Goal: Information Seeking & Learning: Check status

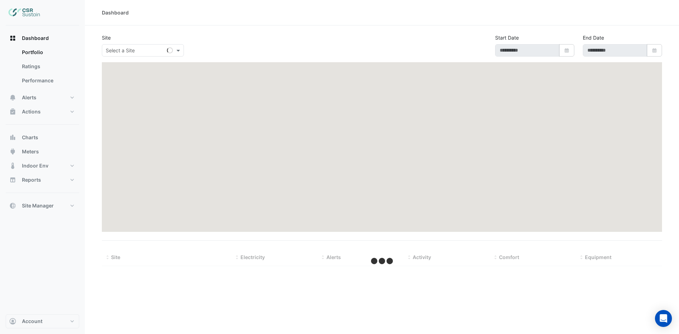
type input "**********"
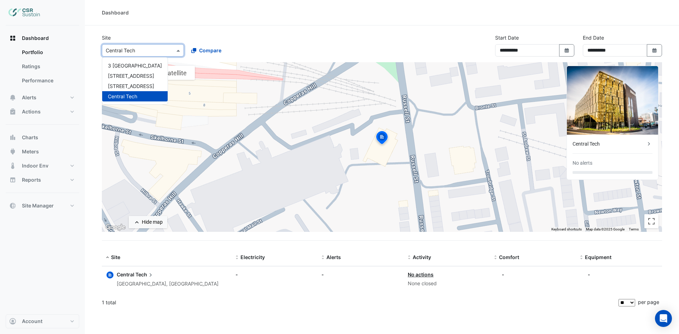
click at [147, 51] on input "text" at bounding box center [136, 50] width 60 height 7
click at [130, 79] on span "[STREET_ADDRESS]" at bounding box center [131, 76] width 46 height 6
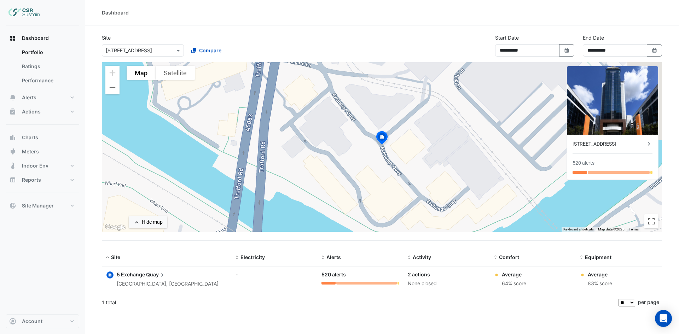
click at [421, 275] on link "2 actions" at bounding box center [419, 275] width 22 height 6
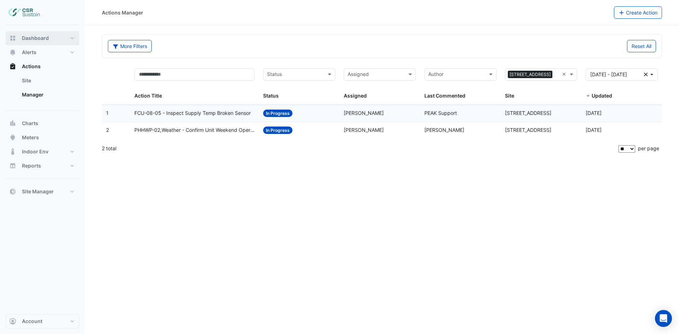
click at [40, 38] on span "Dashboard" at bounding box center [35, 38] width 27 height 7
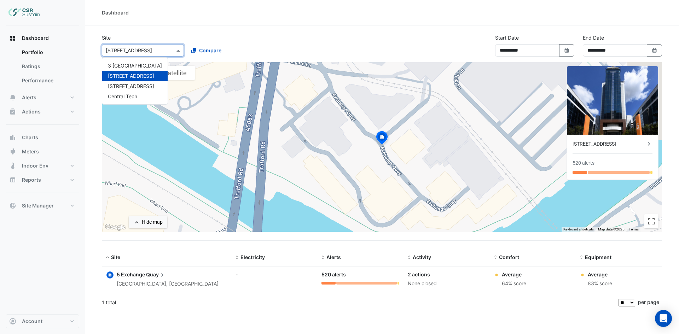
click at [135, 48] on input "text" at bounding box center [136, 50] width 60 height 7
click at [128, 87] on span "8 Exchange Quay" at bounding box center [131, 86] width 46 height 6
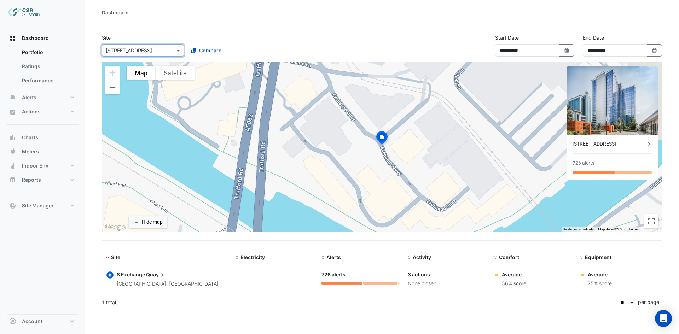
click at [415, 276] on link "3 actions" at bounding box center [419, 275] width 22 height 6
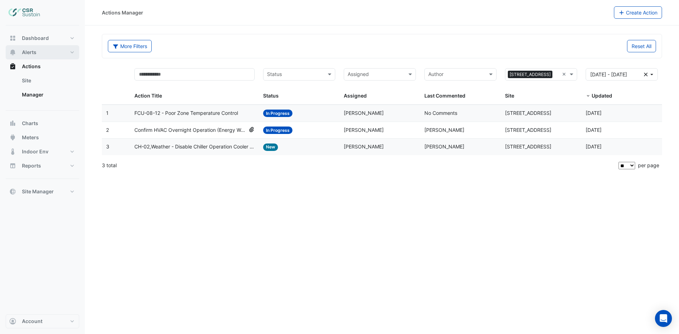
click at [38, 51] on button "Alerts" at bounding box center [43, 52] width 74 height 14
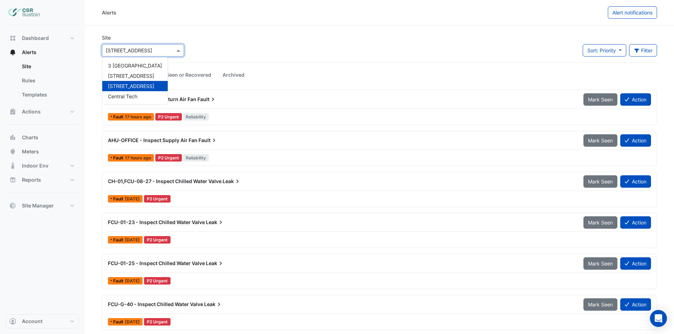
click at [154, 46] on div "× 8 Exchange Quay" at bounding box center [143, 50] width 82 height 12
click at [130, 76] on span "[STREET_ADDRESS]" at bounding box center [131, 76] width 46 height 6
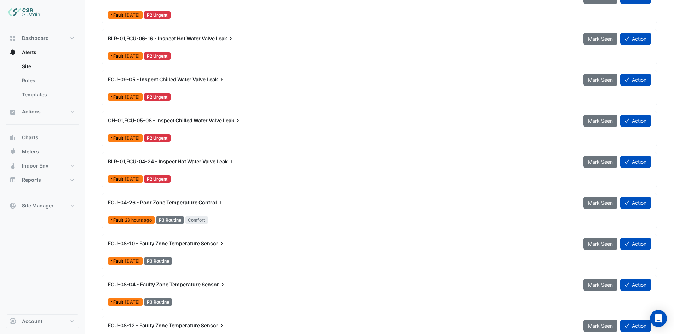
scroll to position [425, 0]
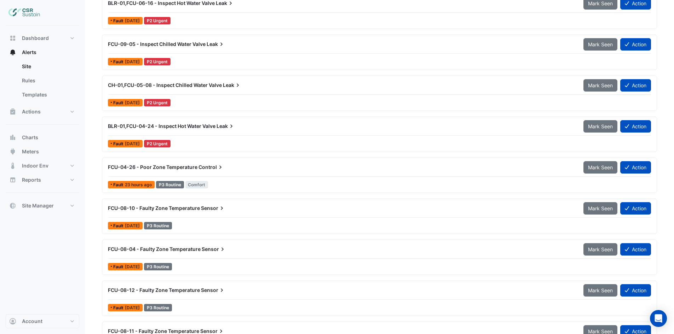
click at [214, 164] on span "Control" at bounding box center [211, 167] width 25 height 7
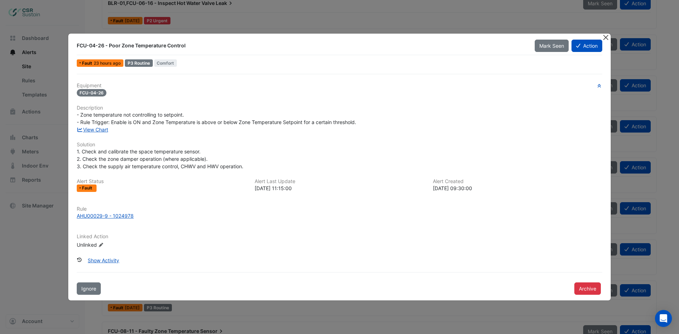
click at [608, 38] on button "Close" at bounding box center [605, 37] width 7 height 7
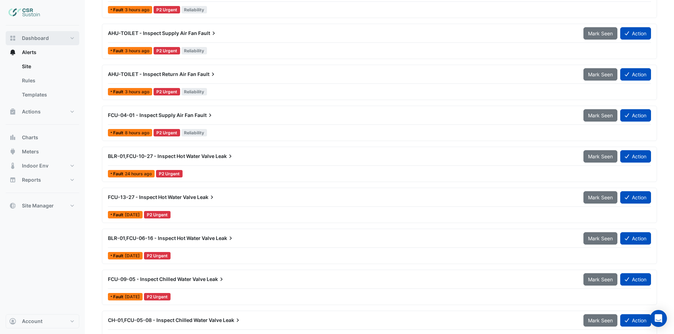
scroll to position [177, 0]
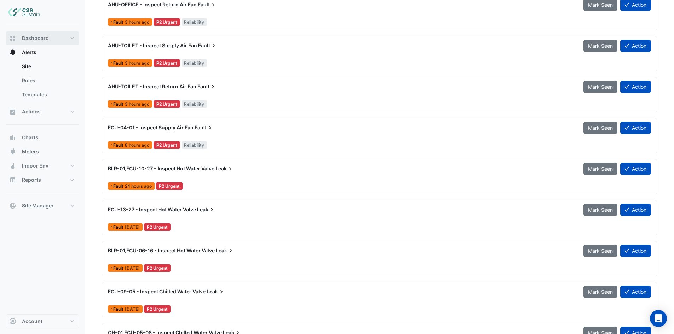
click at [30, 34] on button "Dashboard" at bounding box center [43, 38] width 74 height 14
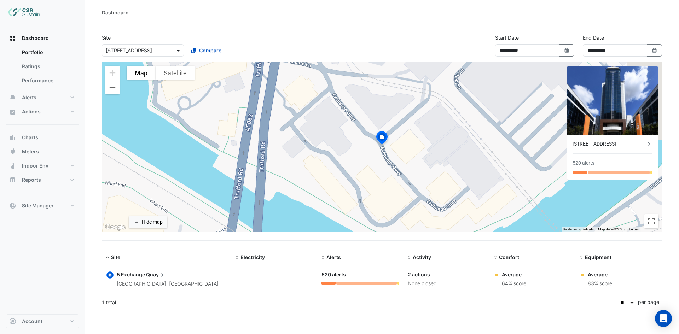
click at [178, 50] on span at bounding box center [179, 50] width 9 height 7
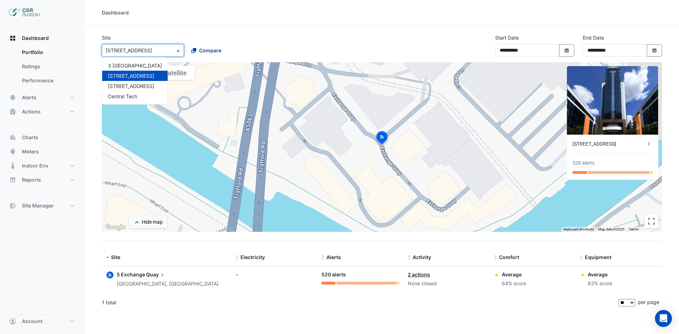
click at [207, 51] on span "Compare" at bounding box center [210, 50] width 22 height 7
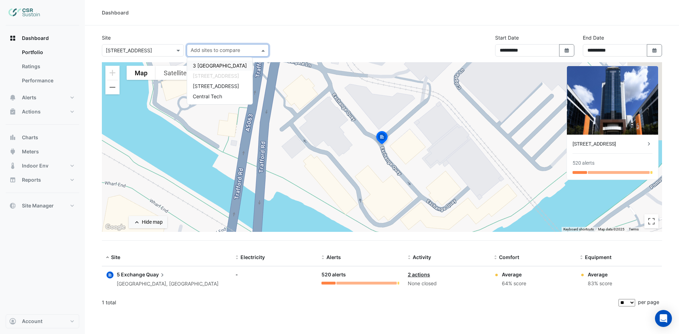
click at [205, 69] on div "3 St. Paul's Place" at bounding box center [219, 66] width 65 height 10
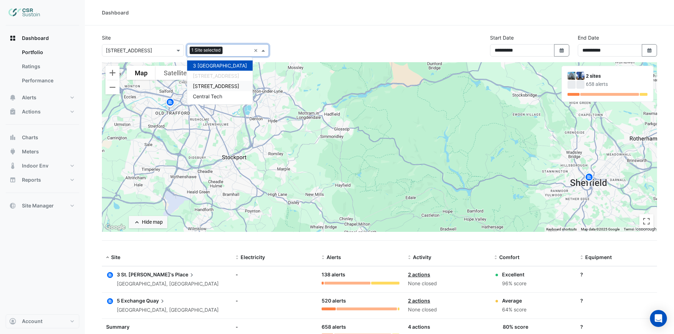
click at [205, 87] on span "8 Exchange Quay" at bounding box center [216, 86] width 46 height 6
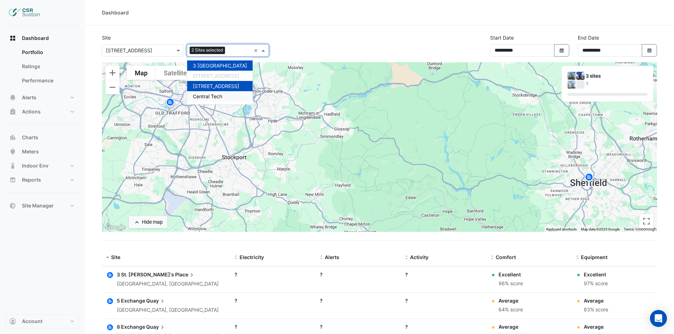
click at [205, 97] on span "Central Tech" at bounding box center [207, 96] width 29 height 6
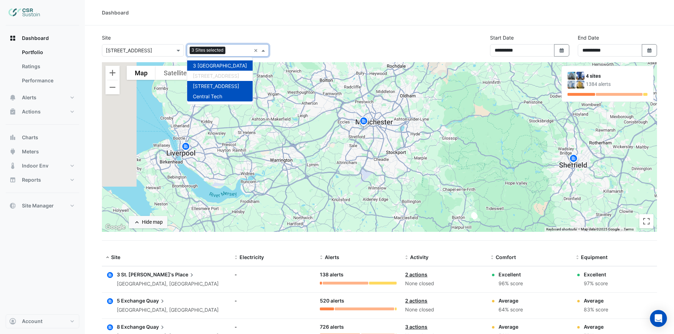
click at [345, 39] on div "**********" at bounding box center [380, 48] width 564 height 28
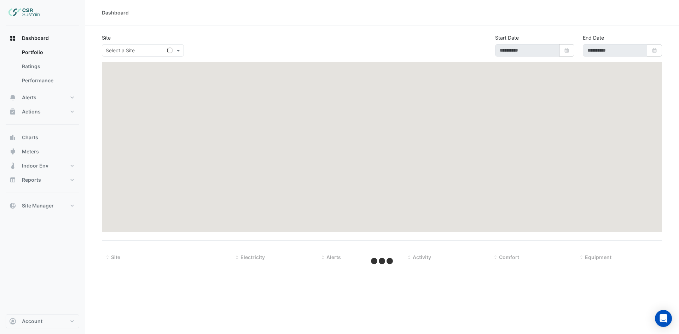
type input "**********"
